Goal: Transaction & Acquisition: Purchase product/service

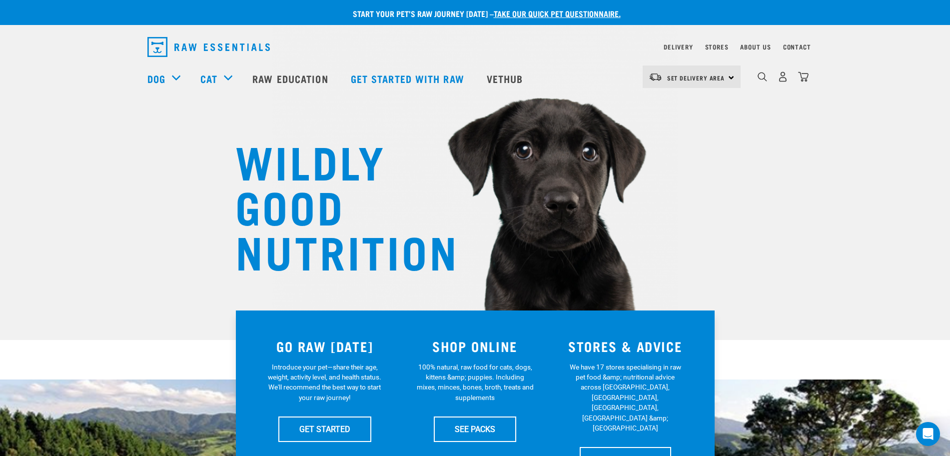
click at [778, 80] on img "dropdown navigation" at bounding box center [782, 76] width 10 height 10
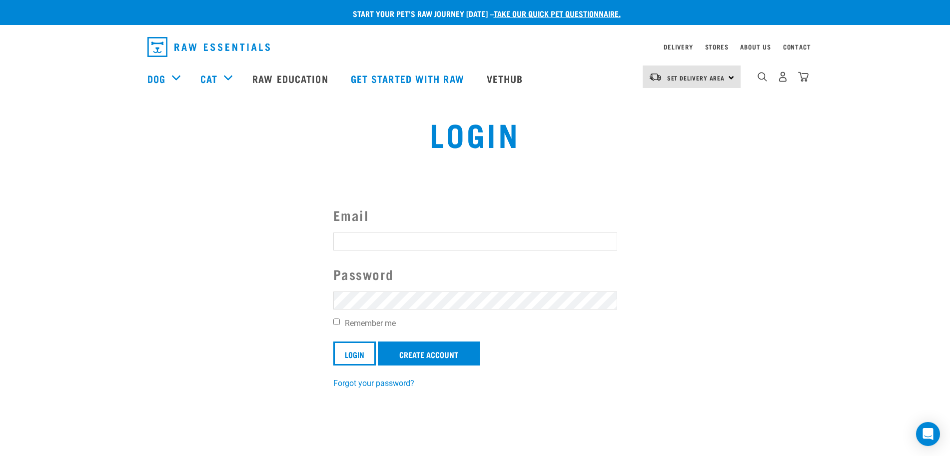
click at [423, 244] on input "Email" at bounding box center [475, 241] width 284 height 18
type input "tina_lu88@hotmail.com"
click at [333, 341] on input "Login" at bounding box center [354, 353] width 42 height 24
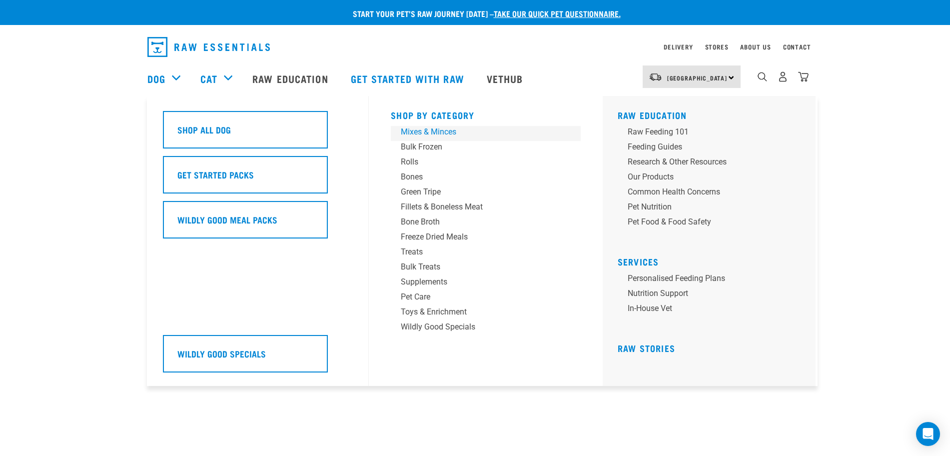
click at [419, 131] on div "Mixes & Minces" at bounding box center [479, 132] width 156 height 12
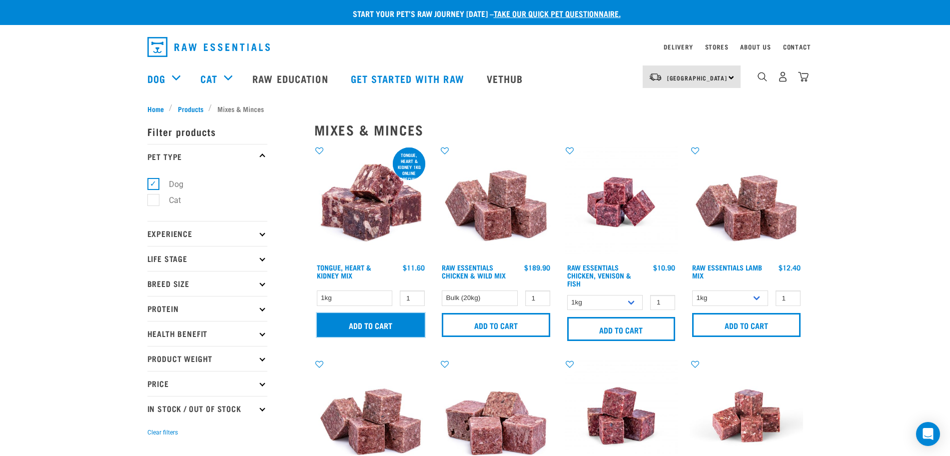
click at [367, 326] on input "Add to cart" at bounding box center [371, 325] width 108 height 24
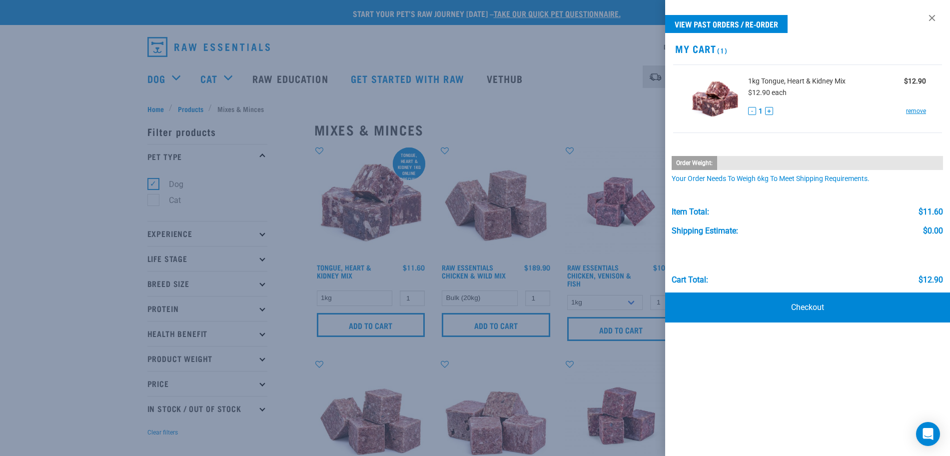
click at [565, 91] on div at bounding box center [475, 228] width 950 height 456
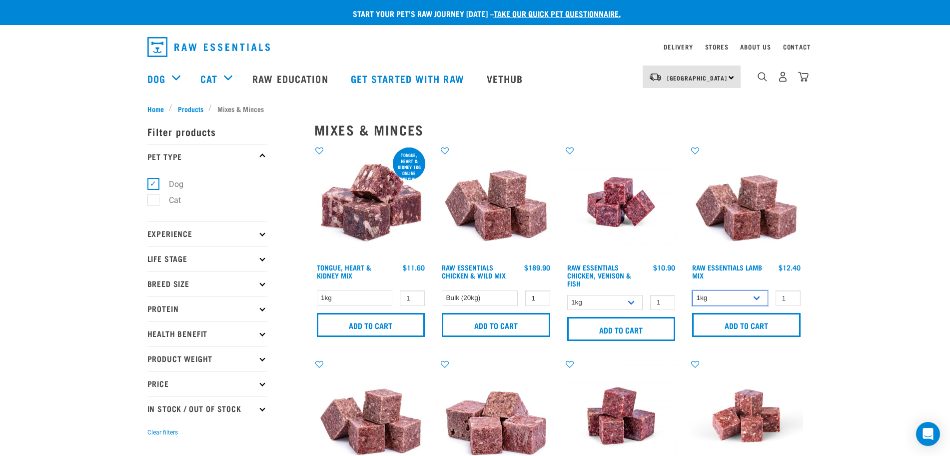
drag, startPoint x: 732, startPoint y: 295, endPoint x: 734, endPoint y: 305, distance: 9.6
click at [732, 295] on select "1kg 3kg Bulk (10kg)" at bounding box center [730, 297] width 76 height 15
select select "24"
click at [692, 290] on select "1kg 3kg Bulk (10kg)" at bounding box center [730, 297] width 76 height 15
click at [755, 324] on input "Add to cart" at bounding box center [746, 325] width 108 height 24
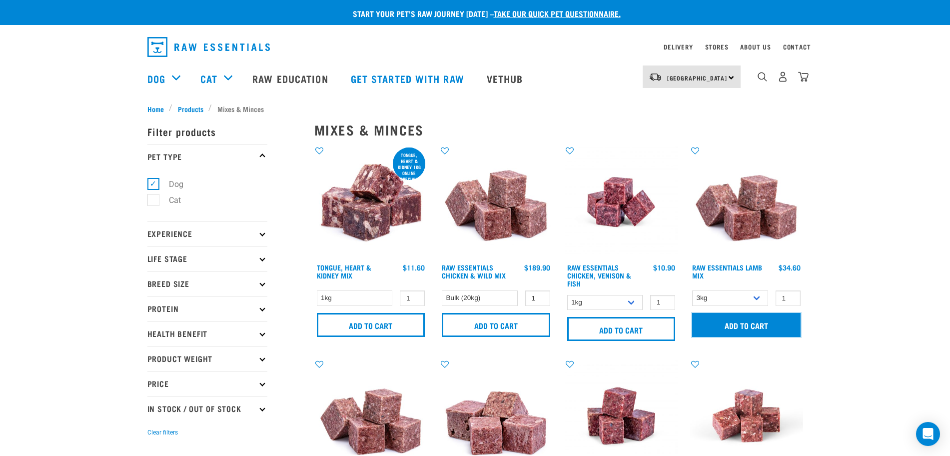
scroll to position [250, 0]
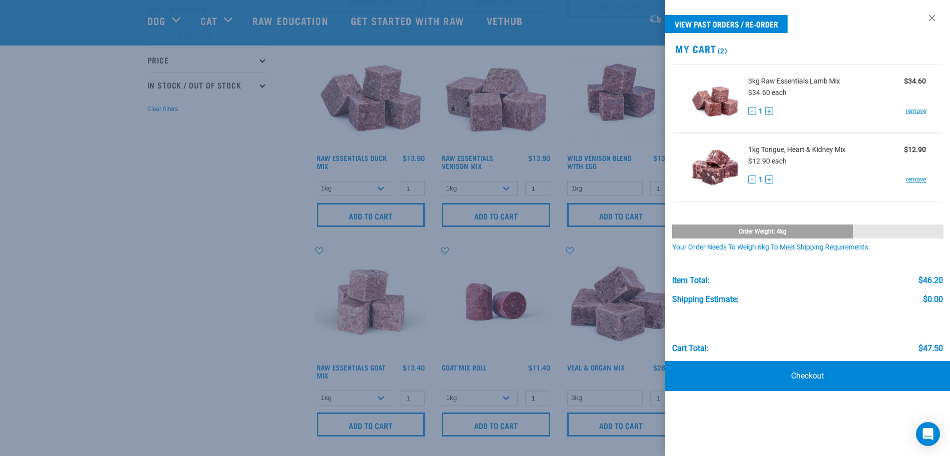
click at [199, 262] on div at bounding box center [475, 228] width 950 height 456
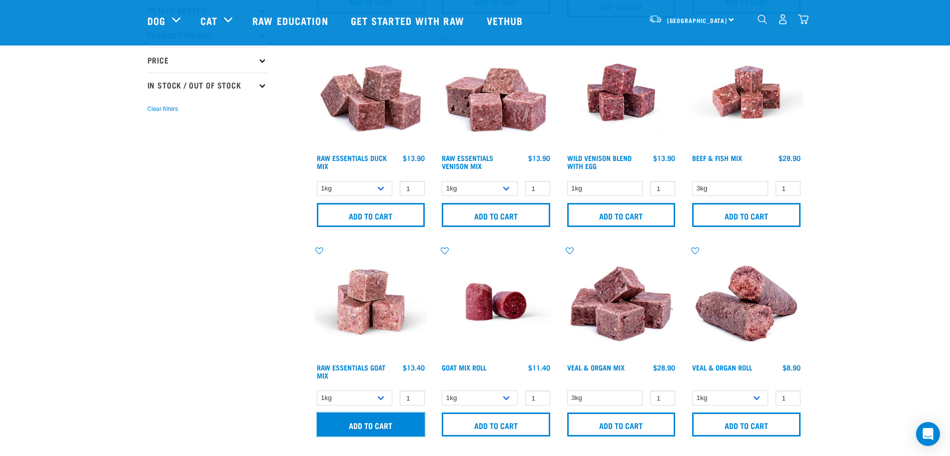
click at [365, 429] on input "Add to cart" at bounding box center [371, 424] width 108 height 24
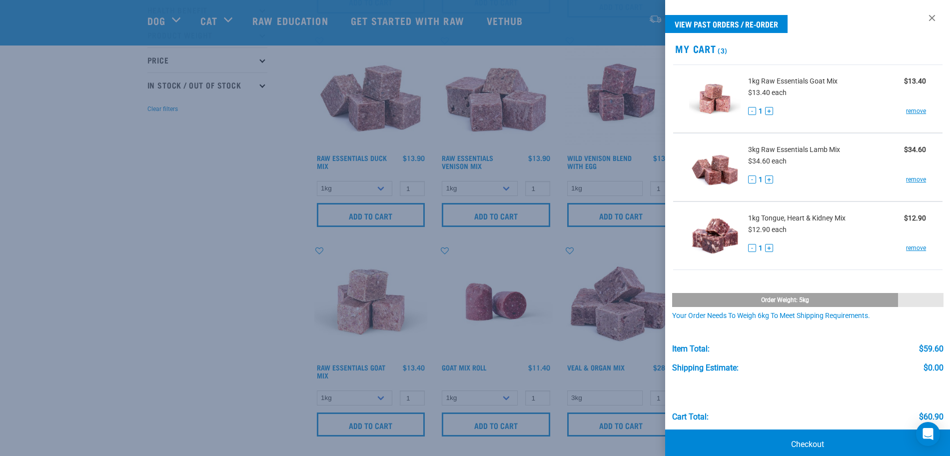
click at [234, 286] on div at bounding box center [475, 228] width 950 height 456
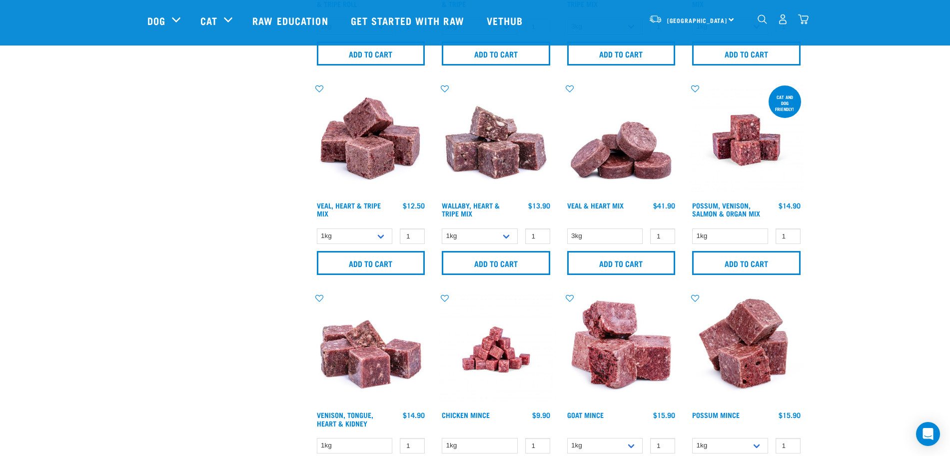
scroll to position [1499, 0]
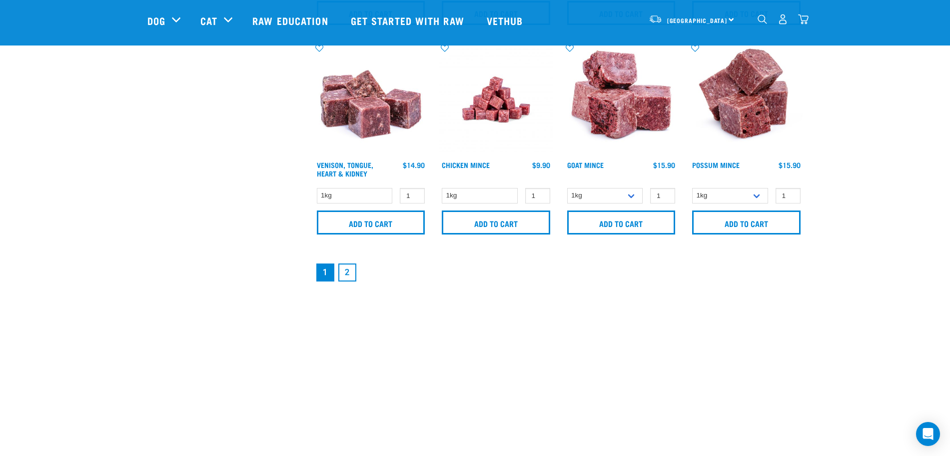
click at [350, 270] on link "2" at bounding box center [347, 272] width 18 height 18
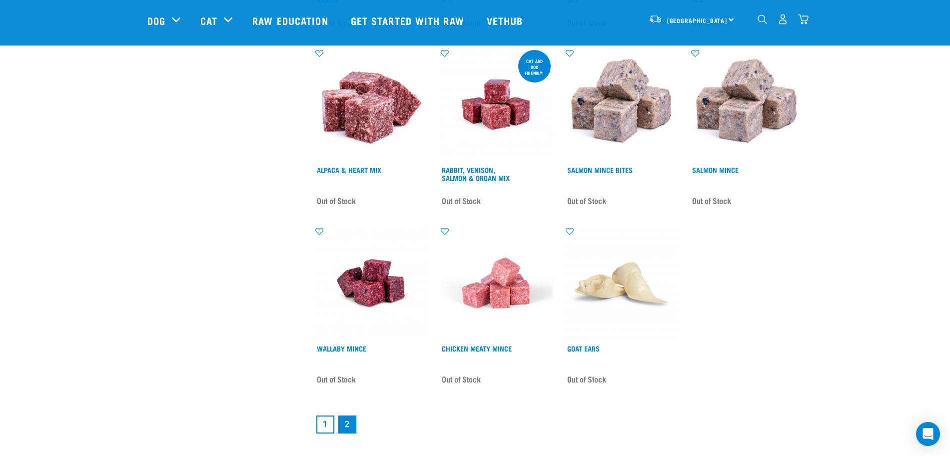
scroll to position [1499, 0]
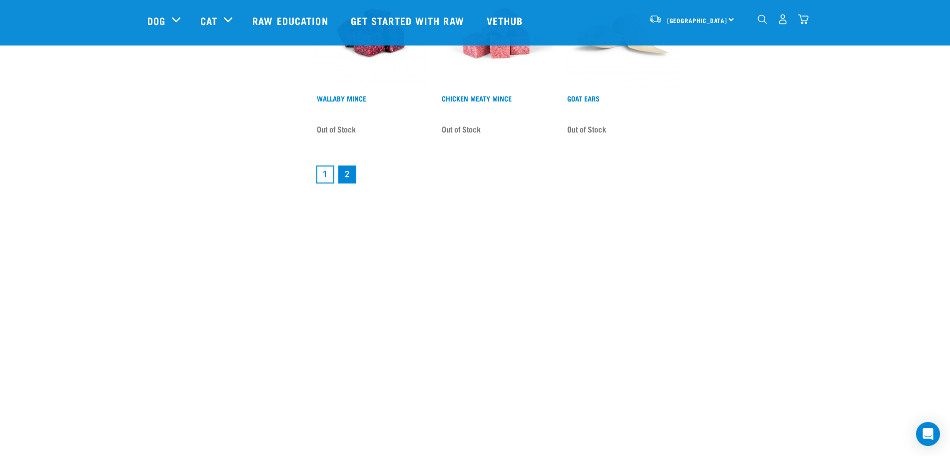
click at [323, 177] on link "1" at bounding box center [325, 174] width 18 height 18
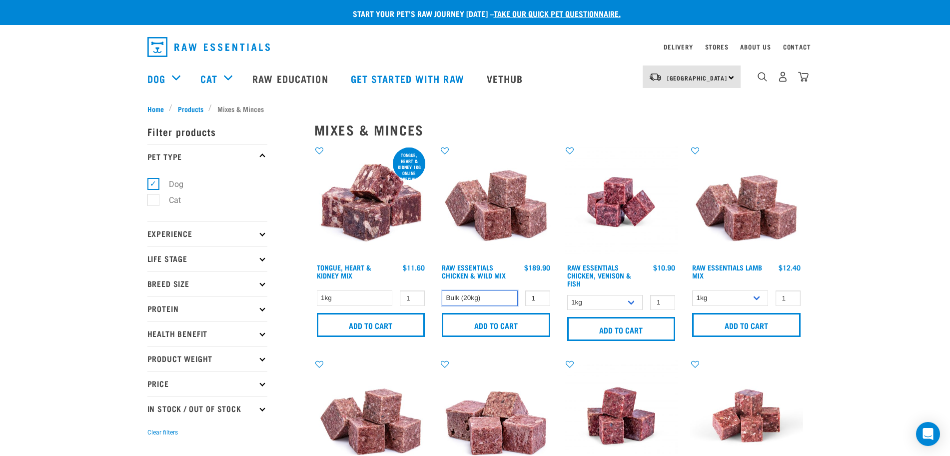
click at [496, 296] on select "Bulk (20kg)" at bounding box center [480, 297] width 76 height 15
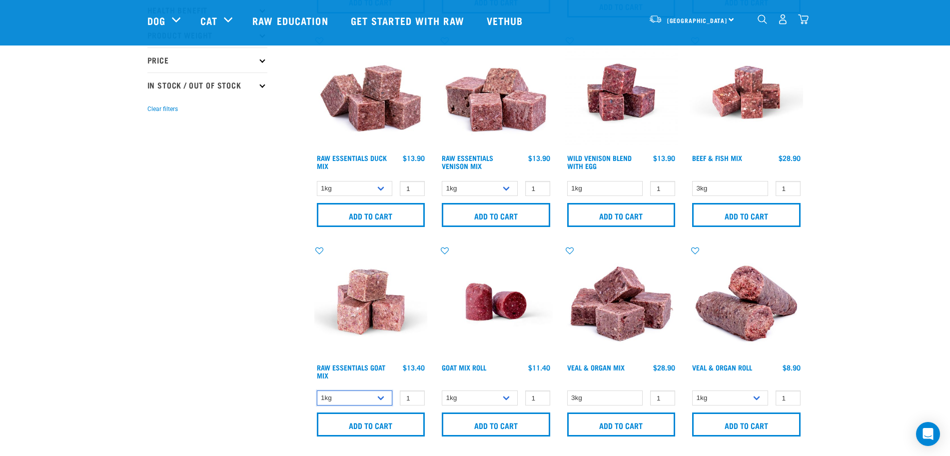
click at [343, 403] on select "1kg 3kg Bulk (10kg)" at bounding box center [355, 397] width 76 height 15
select select "337219"
click at [317, 390] on select "1kg 3kg Bulk (10kg)" at bounding box center [355, 397] width 76 height 15
click at [376, 427] on input "Add to cart" at bounding box center [371, 424] width 108 height 24
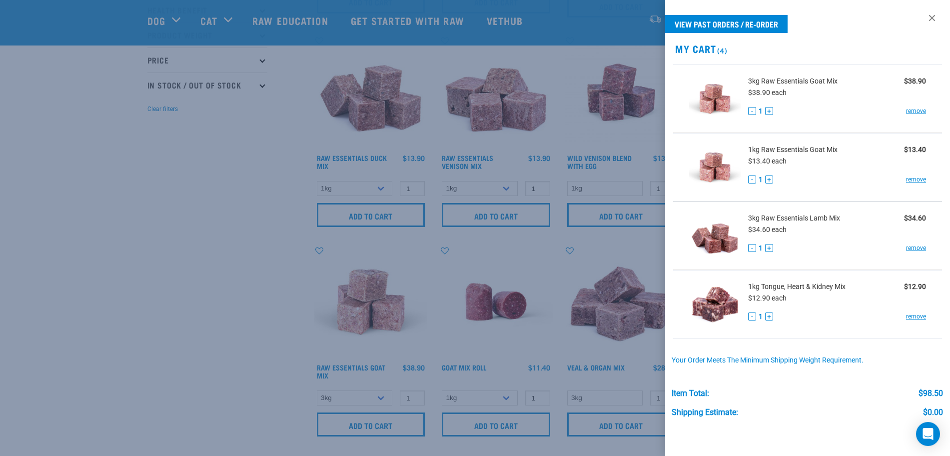
click at [906, 180] on link "remove" at bounding box center [916, 179] width 20 height 9
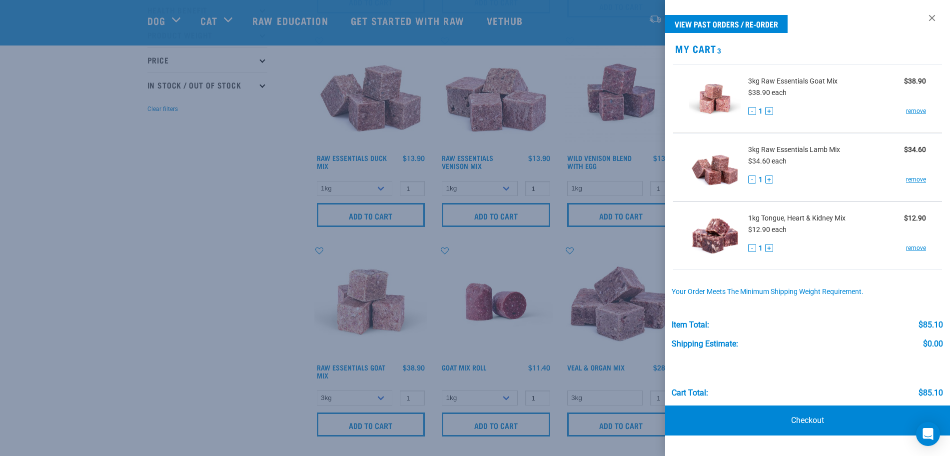
click at [222, 237] on div at bounding box center [475, 228] width 950 height 456
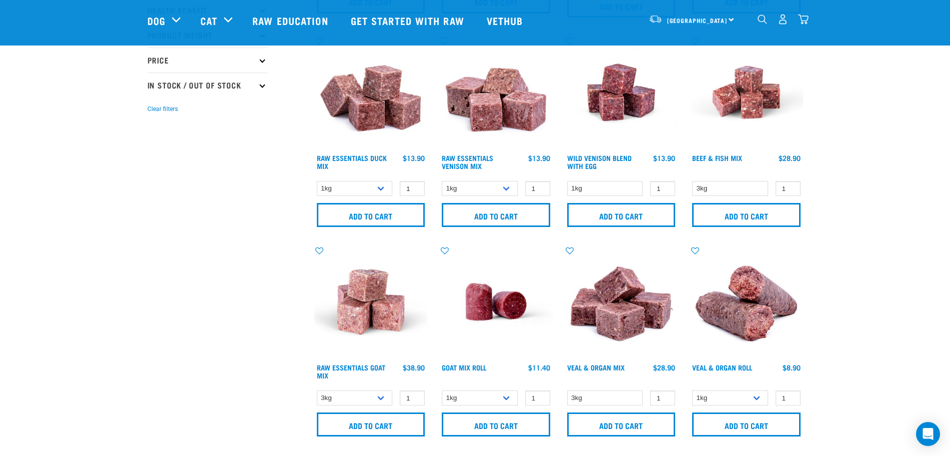
scroll to position [500, 0]
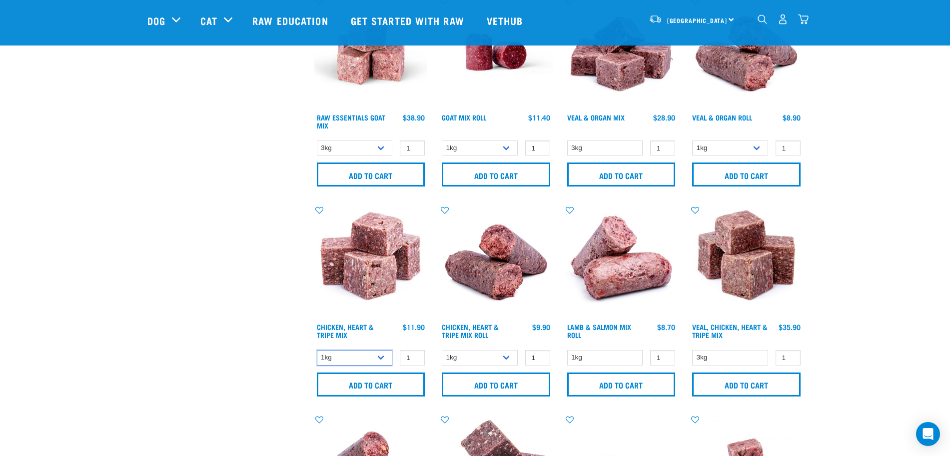
click at [372, 356] on select "1kg 3kg" at bounding box center [355, 357] width 76 height 15
select select "368"
click at [317, 350] on select "1kg 3kg" at bounding box center [355, 357] width 76 height 15
click at [364, 395] on input "Add to cart" at bounding box center [371, 384] width 108 height 24
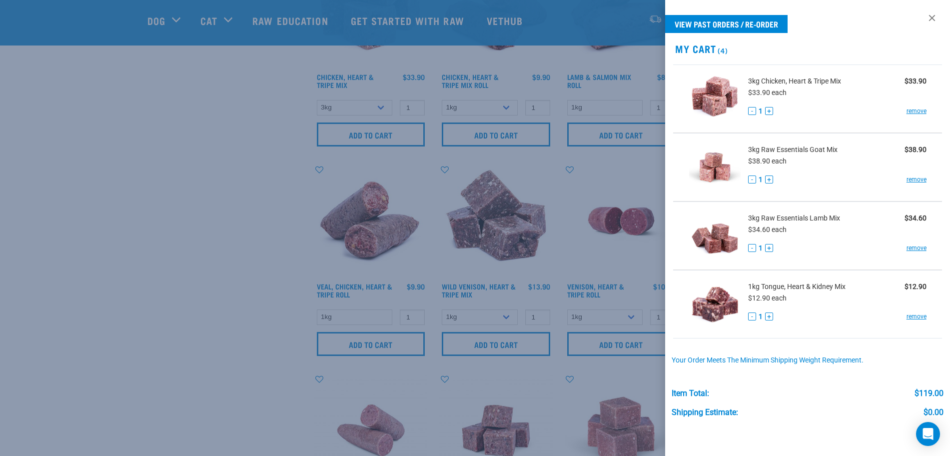
click at [178, 304] on div at bounding box center [475, 228] width 950 height 456
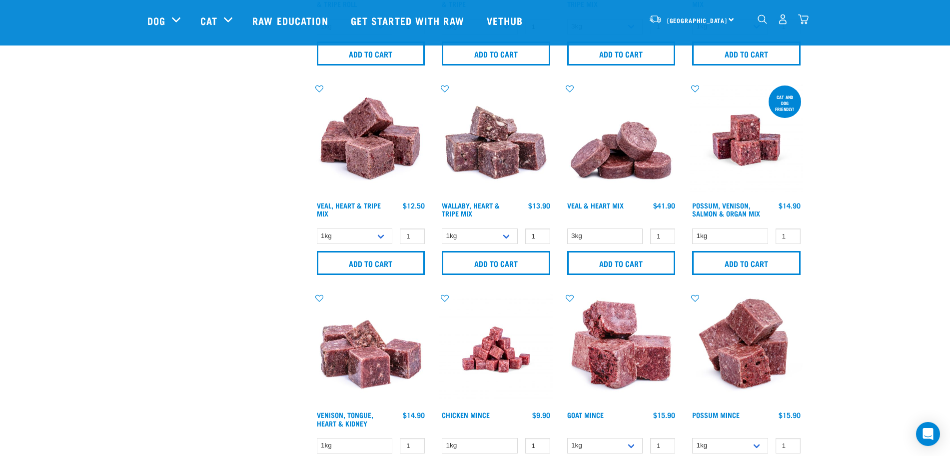
scroll to position [1499, 0]
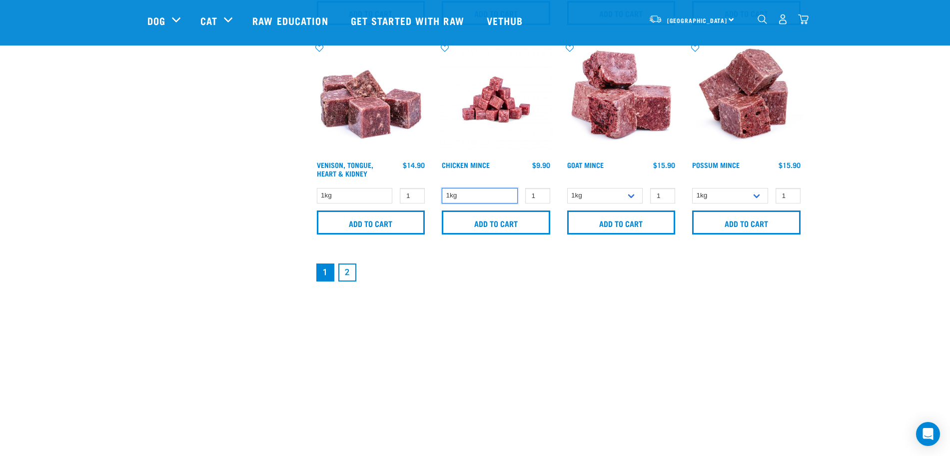
click at [465, 197] on select "1kg" at bounding box center [480, 195] width 76 height 15
click at [470, 197] on select "1kg" at bounding box center [480, 195] width 76 height 15
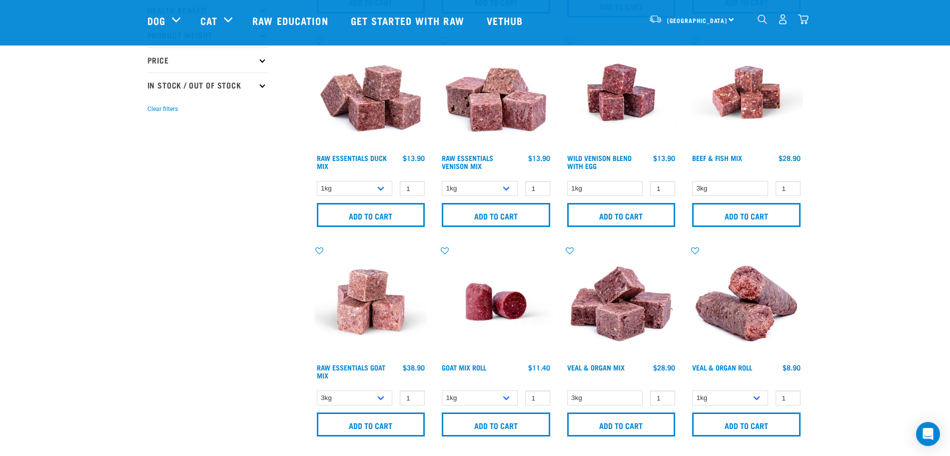
scroll to position [0, 0]
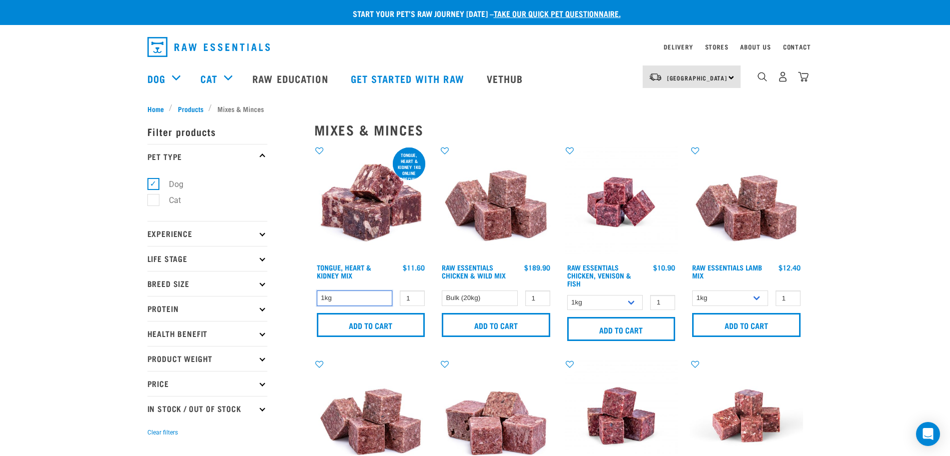
click at [352, 294] on select "1kg" at bounding box center [355, 297] width 76 height 15
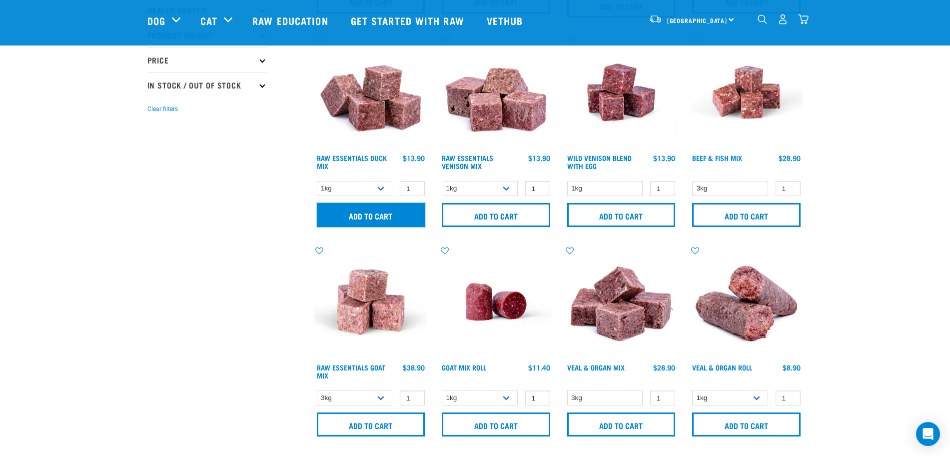
click at [355, 214] on input "Add to cart" at bounding box center [371, 215] width 108 height 24
click at [707, 190] on select "3kg" at bounding box center [730, 188] width 76 height 15
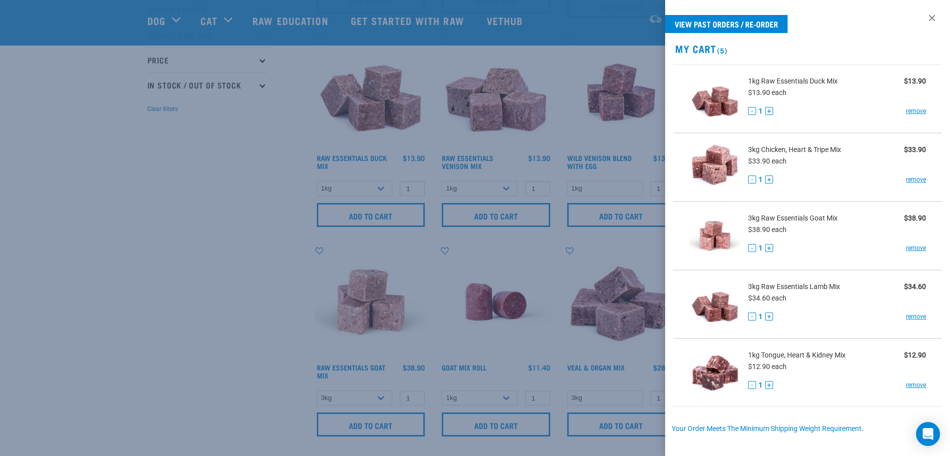
click at [101, 258] on div at bounding box center [475, 228] width 950 height 456
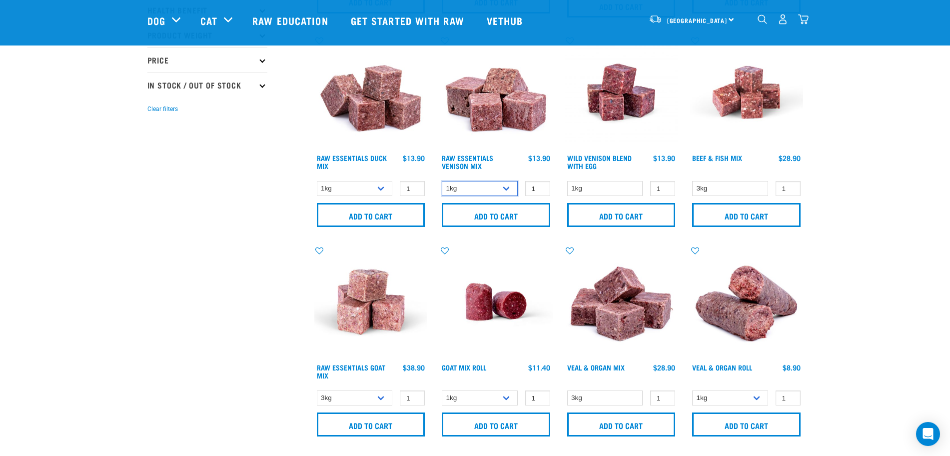
click at [469, 190] on select "1kg 3kg" at bounding box center [480, 188] width 76 height 15
select select "712"
click at [442, 181] on select "1kg 3kg" at bounding box center [480, 188] width 76 height 15
click at [493, 217] on input "Add to cart" at bounding box center [496, 215] width 108 height 24
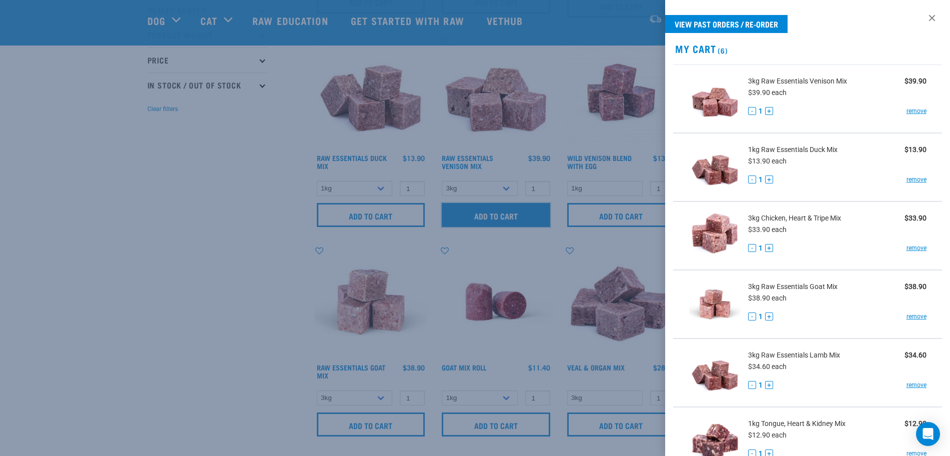
scroll to position [197, 0]
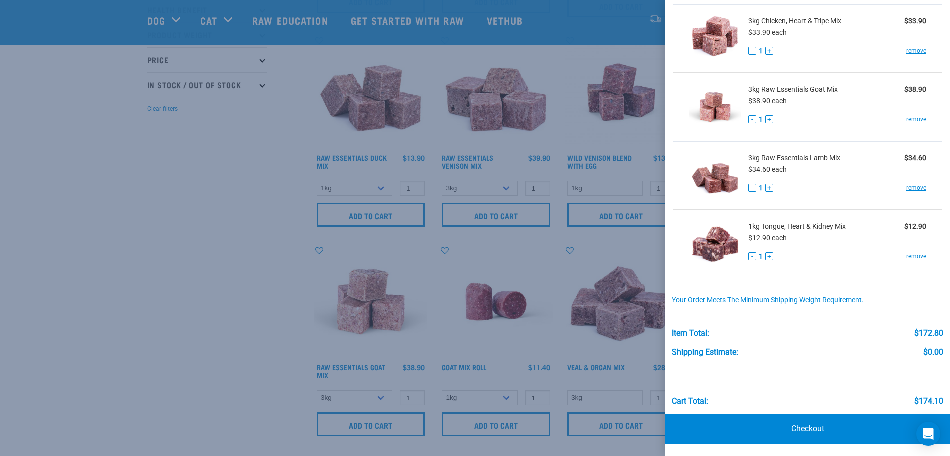
drag, startPoint x: 840, startPoint y: 427, endPoint x: 846, endPoint y: 427, distance: 6.0
click at [840, 427] on link "Checkout" at bounding box center [807, 429] width 285 height 30
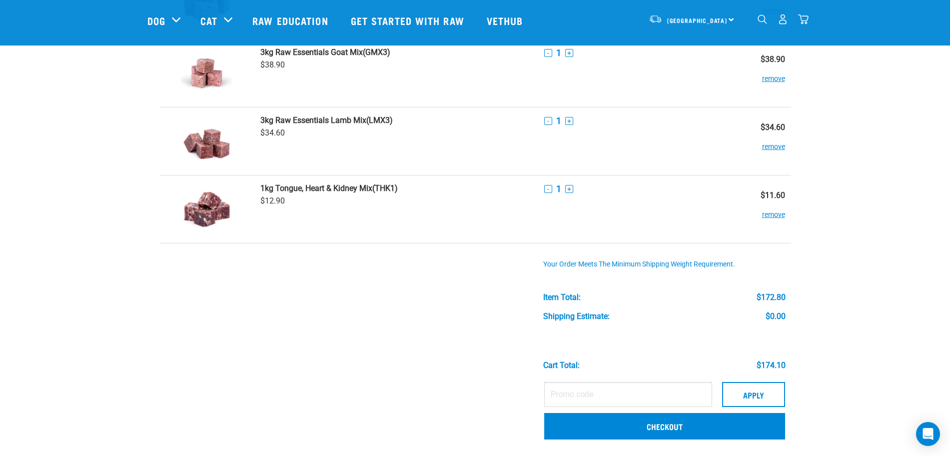
scroll to position [500, 0]
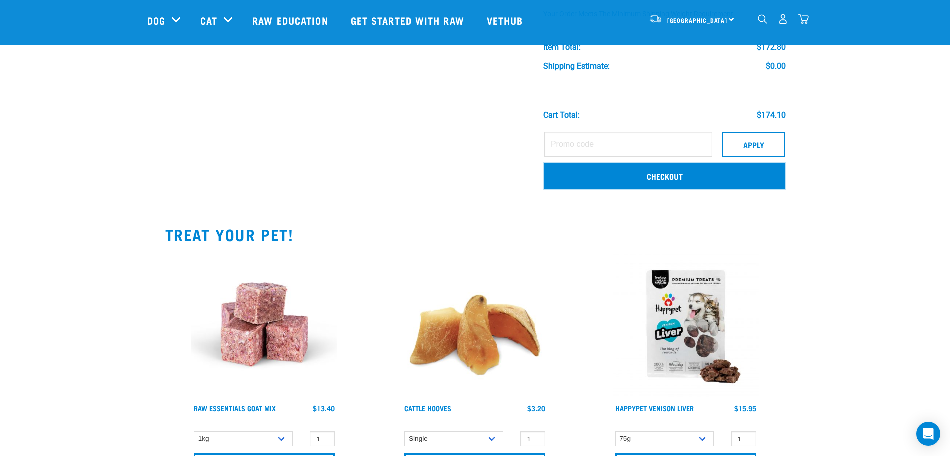
click at [660, 171] on link "Checkout" at bounding box center [664, 176] width 241 height 26
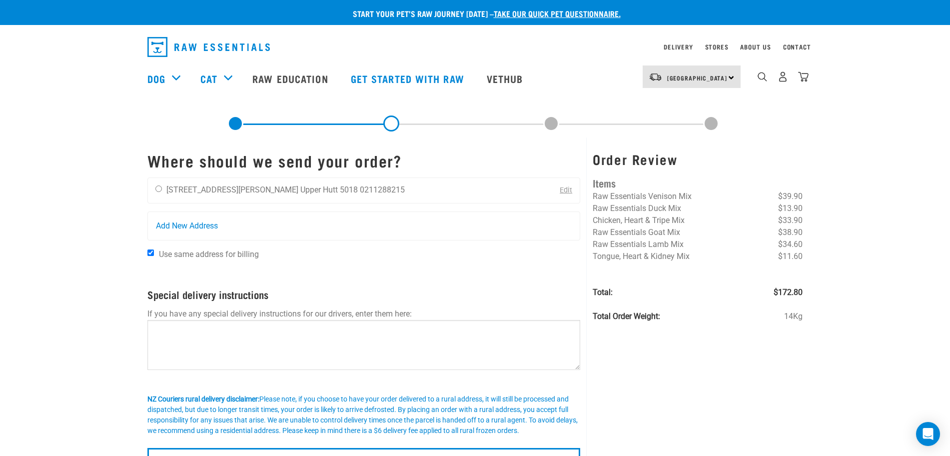
click at [157, 191] on input "radio" at bounding box center [158, 188] width 6 height 6
radio input "true"
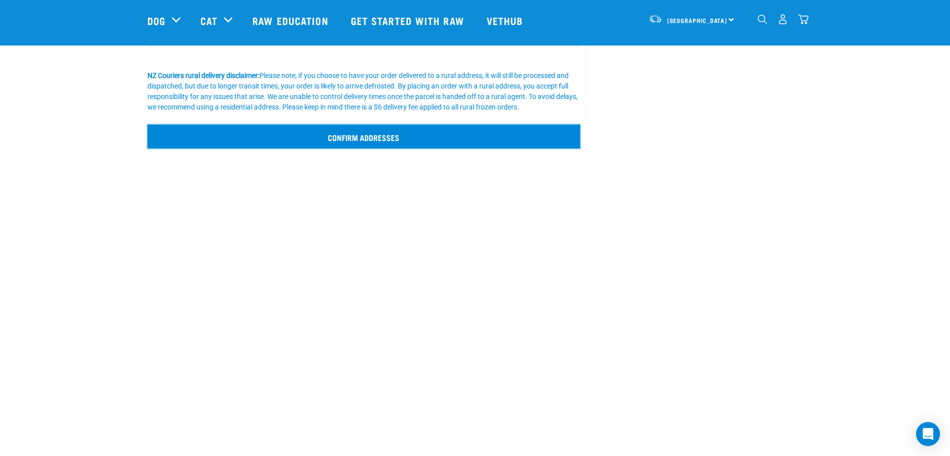
click at [310, 139] on input "Confirm addresses" at bounding box center [363, 136] width 433 height 24
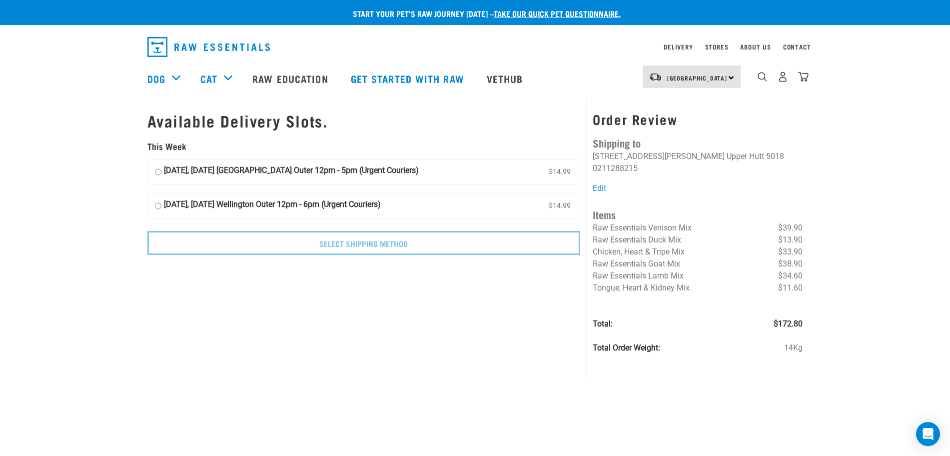
click at [284, 169] on strong "[DATE], [DATE] [GEOGRAPHIC_DATA] Outer 12pm - 5pm (Urgent Couriers)" at bounding box center [291, 171] width 255 height 15
click at [161, 169] on input "[DATE], [DATE] [GEOGRAPHIC_DATA] Outer 12pm - 5pm (Urgent Couriers) $14.99" at bounding box center [158, 171] width 6 height 15
radio input "true"
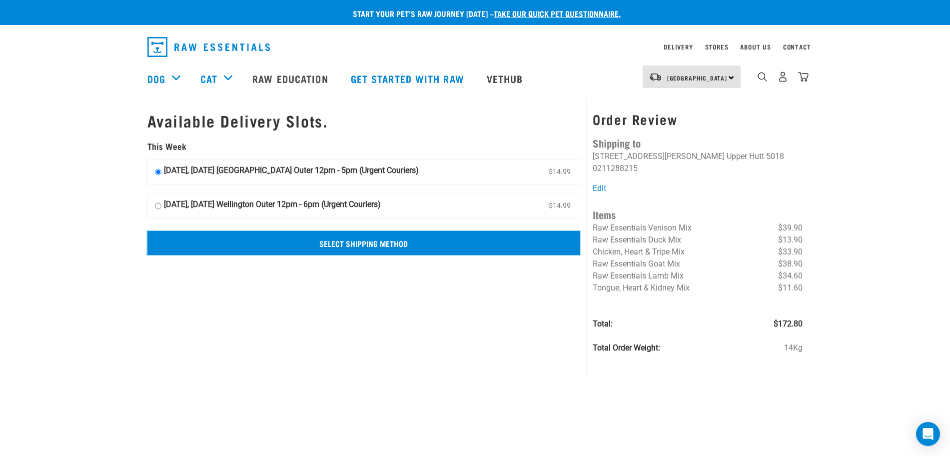
click at [280, 241] on input "Select Shipping Method" at bounding box center [363, 243] width 433 height 24
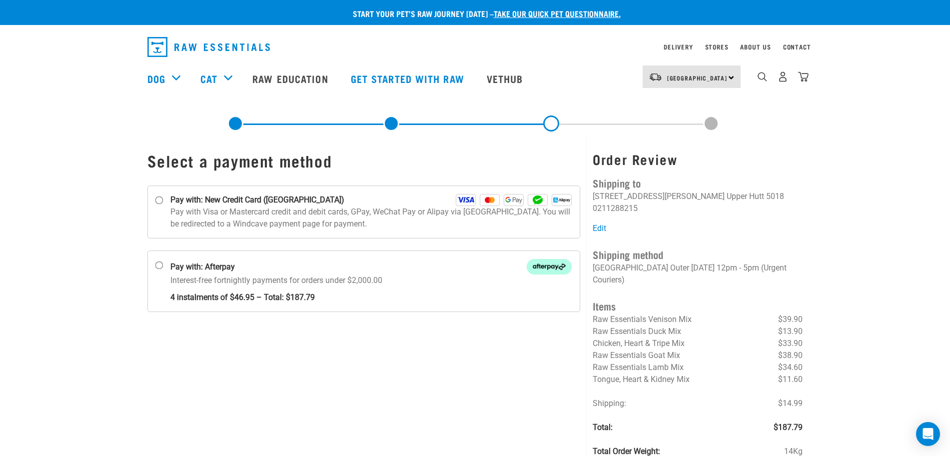
click at [196, 207] on p "Pay with Visa or Mastercard credit and debit cards, GPay, WeChat Pay or Alipay …" at bounding box center [371, 218] width 402 height 24
click at [163, 204] on input "Pay with: New Credit Card ([GEOGRAPHIC_DATA])" at bounding box center [159, 200] width 8 height 8
radio input "true"
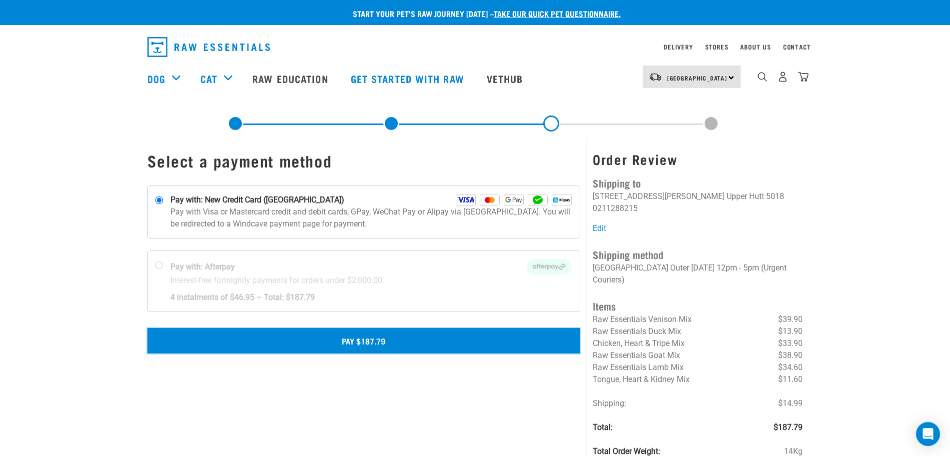
click at [372, 337] on button "Pay $187.79" at bounding box center [363, 340] width 433 height 25
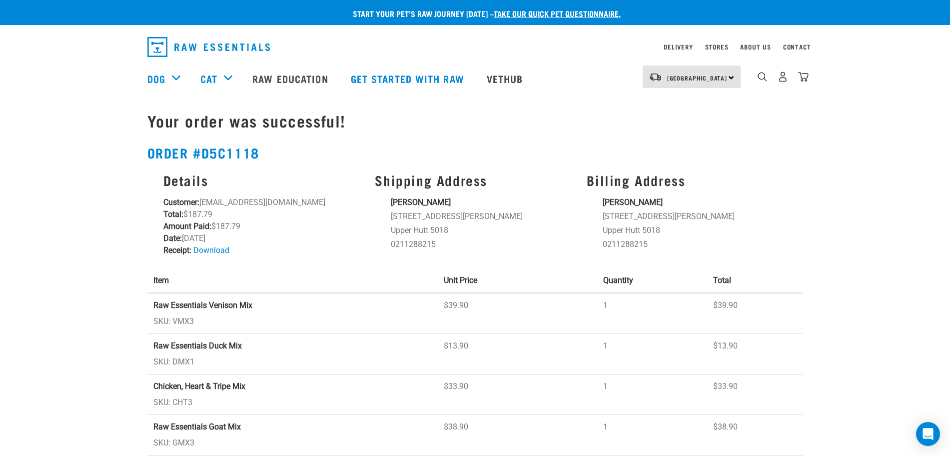
click at [783, 80] on img "dropdown navigation" at bounding box center [782, 76] width 10 height 10
